Goal: Information Seeking & Learning: Learn about a topic

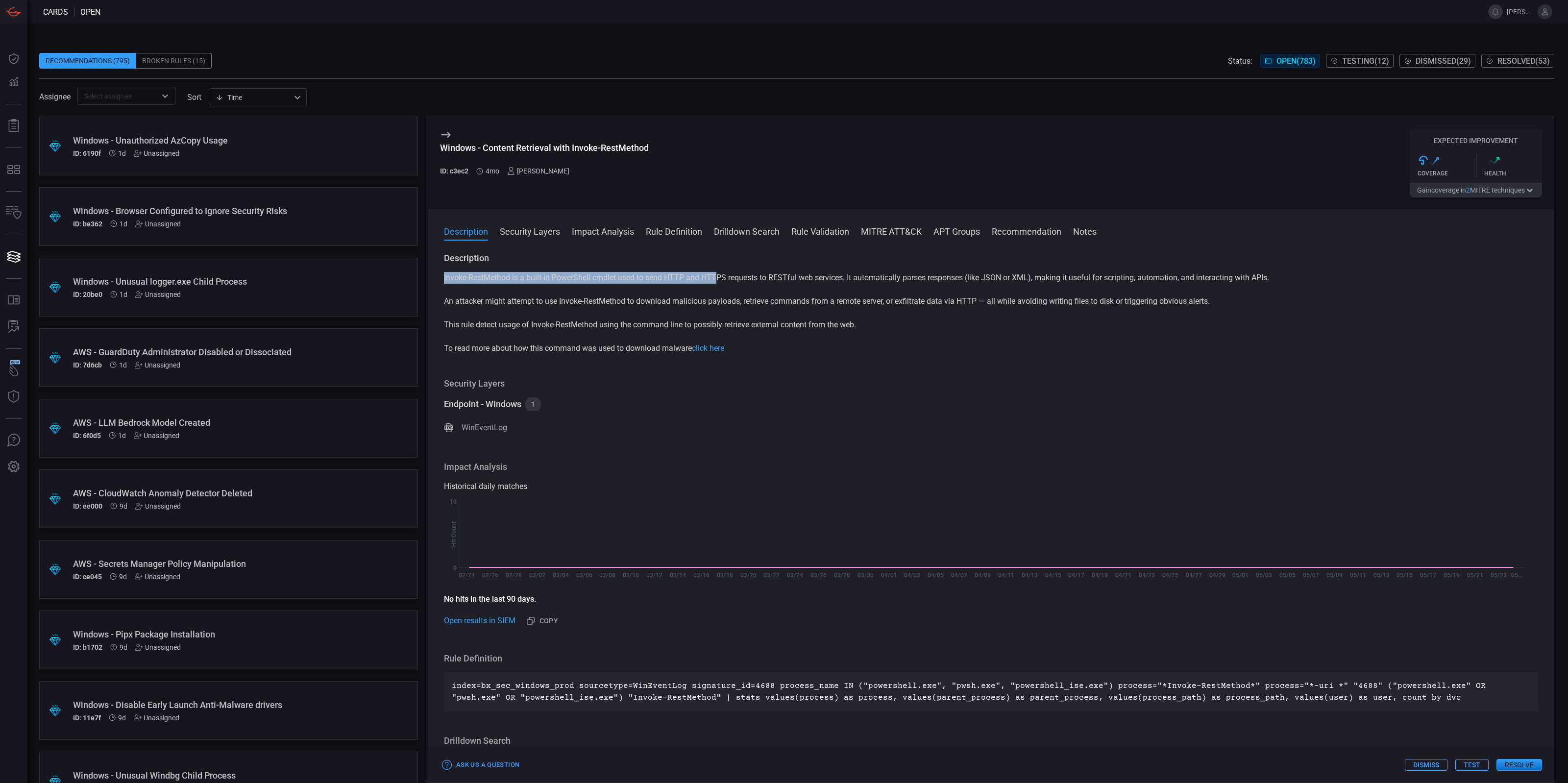
drag, startPoint x: 444, startPoint y: 278, endPoint x: 718, endPoint y: 278, distance: 274.0
click at [718, 278] on p "Invoke-RestMethod is a built-in PowerShell cmdlet used to send HTTP and HTTPS r…" at bounding box center [991, 278] width 1094 height 12
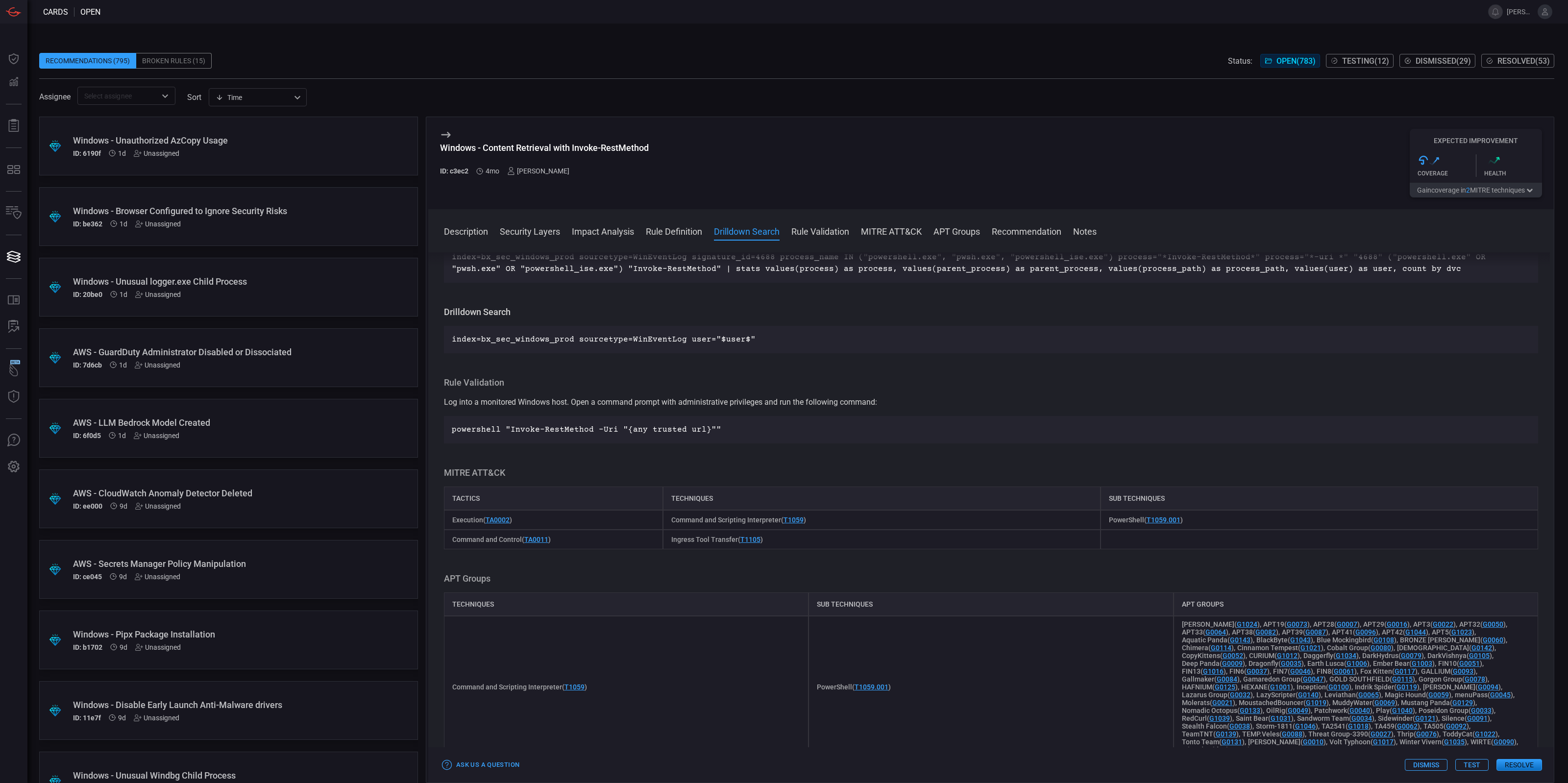
scroll to position [184, 0]
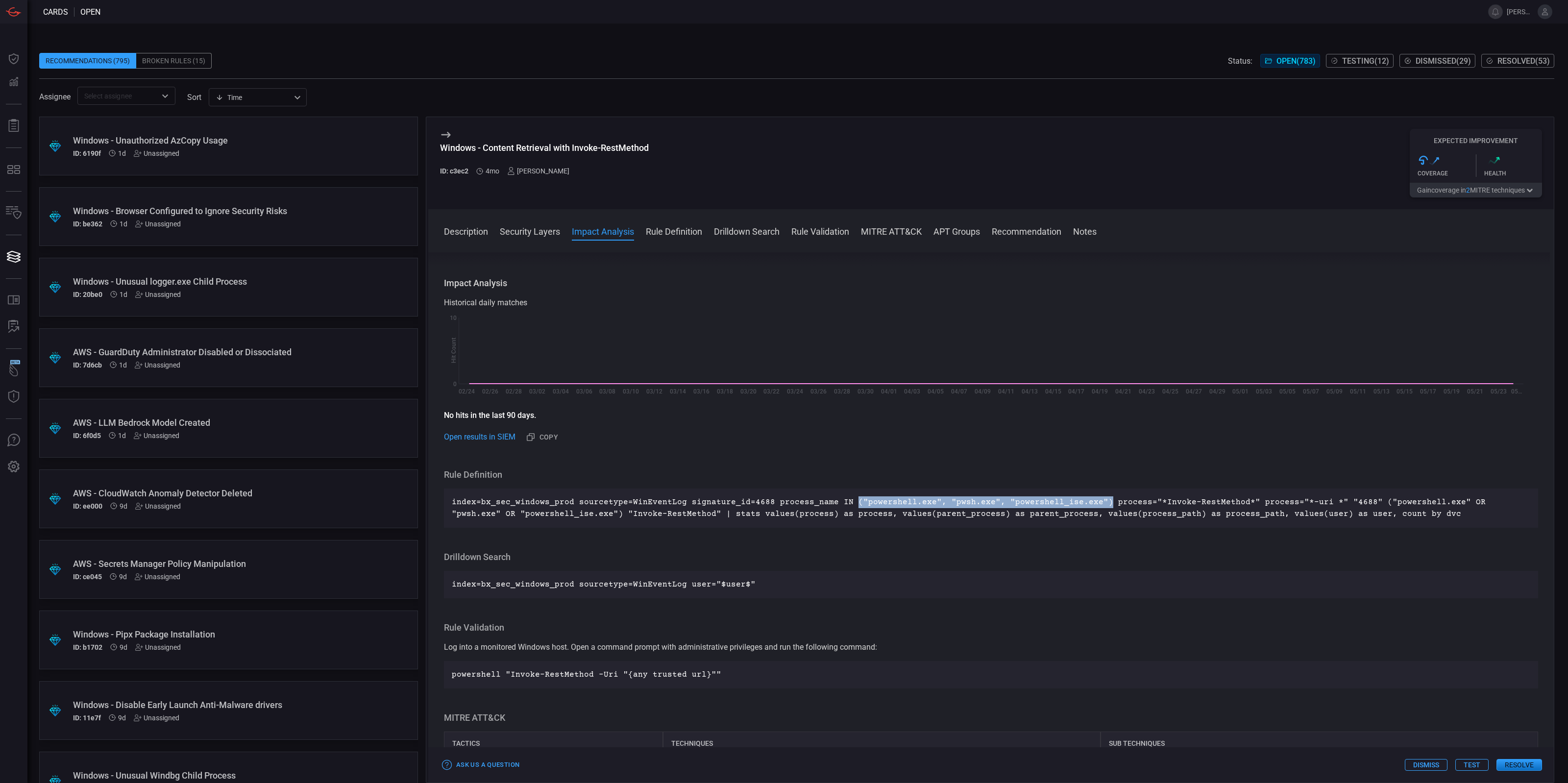
drag, startPoint x: 843, startPoint y: 503, endPoint x: 1084, endPoint y: 502, distance: 241.0
click at [1084, 502] on p "index=bx_sec_windows_prod sourcetype=WinEventLog signature_id=4688 process_name…" at bounding box center [991, 508] width 1079 height 24
drag, startPoint x: 1140, startPoint y: 504, endPoint x: 1218, endPoint y: 502, distance: 78.0
click at [1218, 502] on p "index=bx_sec_windows_prod sourcetype=WinEventLog signature_id=4688 process_name…" at bounding box center [991, 508] width 1079 height 24
copy p "Invoke-RestMethod"
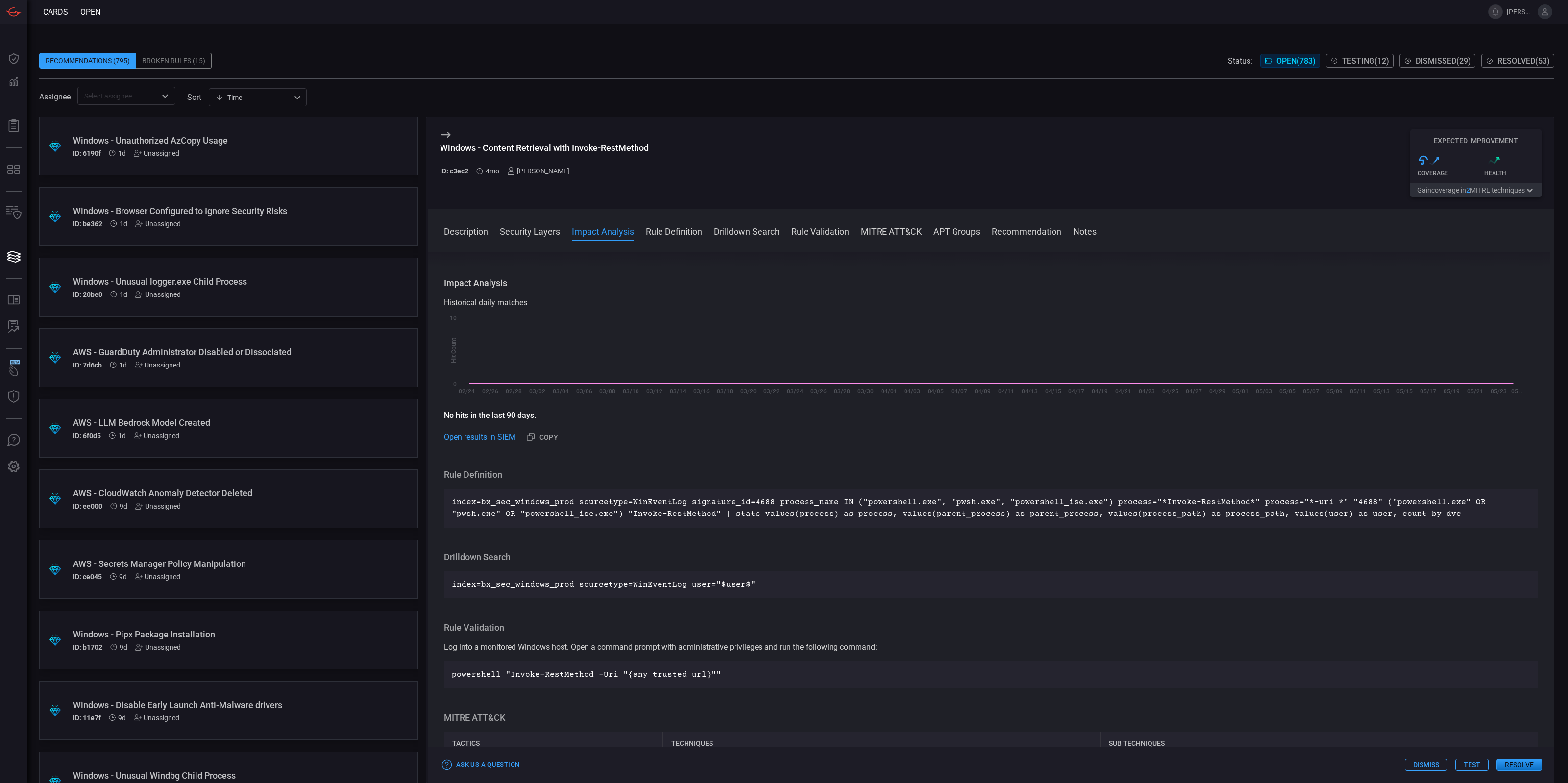
click at [901, 545] on div "Description Invoke-RestMethod is a built-in PowerShell cmdlet used to send HTTP…" at bounding box center [991, 516] width 1125 height 527
drag, startPoint x: 845, startPoint y: 502, endPoint x: 1083, endPoint y: 500, distance: 238.0
click at [1083, 500] on p "index=bx_sec_windows_prod sourcetype=WinEventLog signature_id=4688 process_name…" at bounding box center [991, 508] width 1079 height 24
click at [1031, 558] on h3 "Drilldown Search" at bounding box center [991, 557] width 1094 height 12
